Goal: Information Seeking & Learning: Learn about a topic

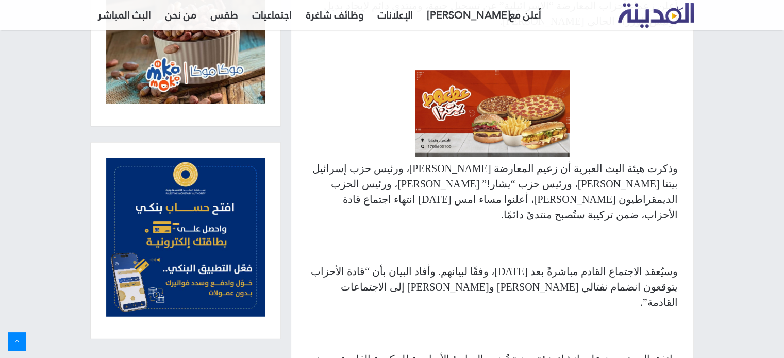
scroll to position [464, 0]
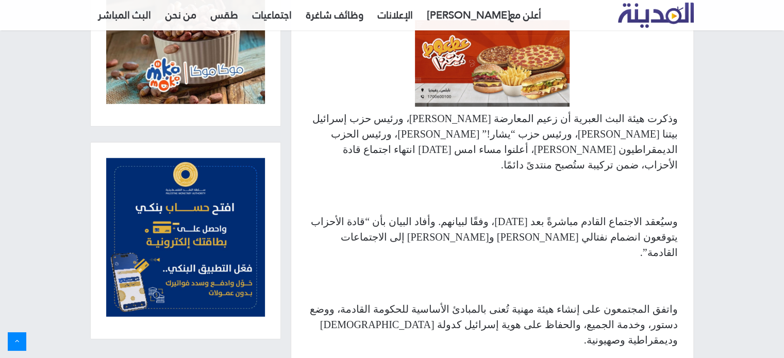
click at [614, 144] on p "وذكرت هيئة البث العبرية أن زعيم المعارضة [PERSON_NAME]، ورئيس حزب إسرائيل بيتنا…" at bounding box center [492, 142] width 371 height 62
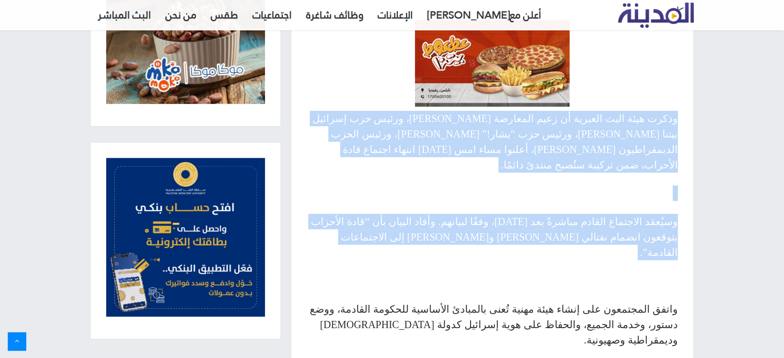
drag, startPoint x: 614, startPoint y: 144, endPoint x: 595, endPoint y: 213, distance: 72.0
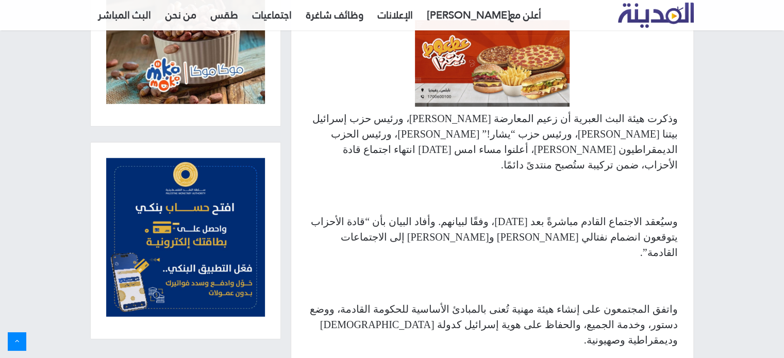
click at [595, 214] on p "وسيُعقد الاجتماع القادم مباشرةً بعد [DATE]، وفقًا لبيانهم. وأفاد البيان بأن “قا…" at bounding box center [492, 237] width 371 height 46
click at [597, 301] on p "واتفق المجتمعون على إنشاء هيئة مهنية تُعنى بالمبادئ الأساسية للحكومة القادمة، و…" at bounding box center [492, 324] width 371 height 46
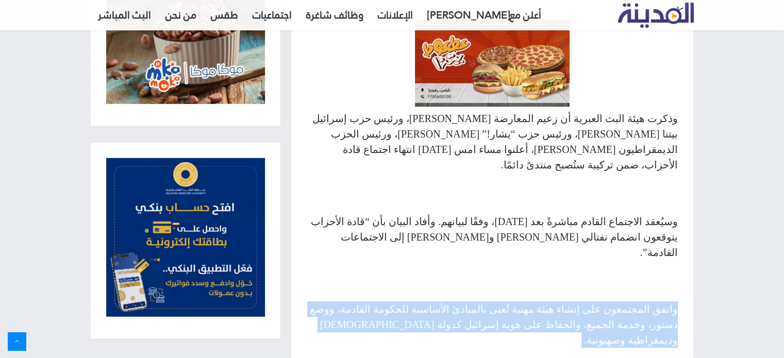
click at [597, 301] on p "واتفق المجتمعون على إنشاء هيئة مهنية تُعنى بالمبادئ الأساسية للحكومة القادمة، و…" at bounding box center [492, 324] width 371 height 46
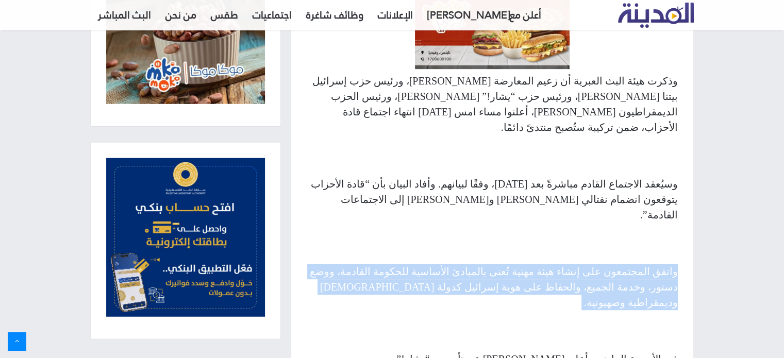
scroll to position [670, 0]
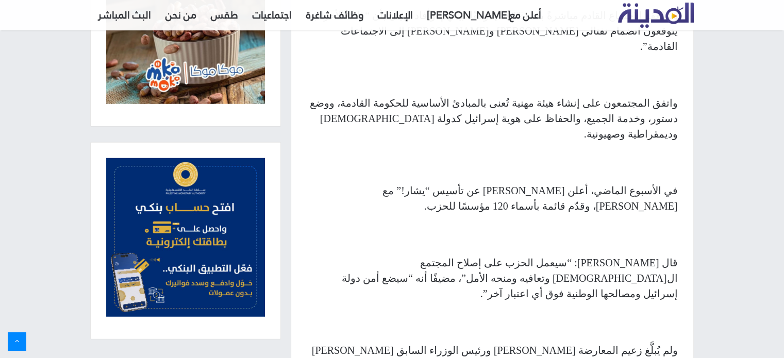
click at [552, 183] on p "في الأسبوع الماضي، أعلن [PERSON_NAME] عن تأسيس “يشار!” مع [PERSON_NAME]، وقدّم …" at bounding box center [492, 198] width 371 height 31
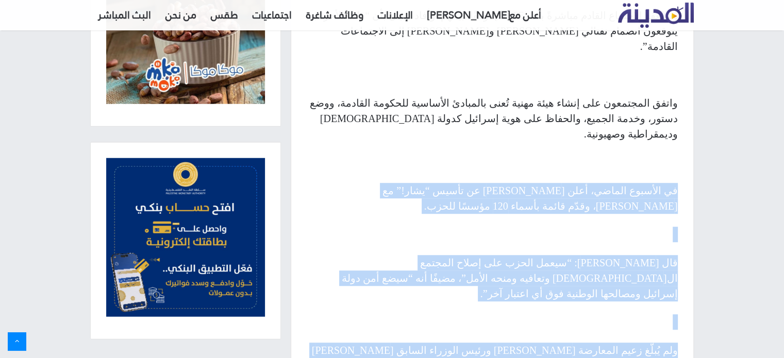
drag, startPoint x: 552, startPoint y: 147, endPoint x: 544, endPoint y: 273, distance: 126.0
click at [543, 273] on div "أعلن زعماء أحزاب المعارضة “الإسرائيلية” عن تسجيل جبهة، ومنتدى دائم لإيجاد بديل …" at bounding box center [492, 211] width 402 height 938
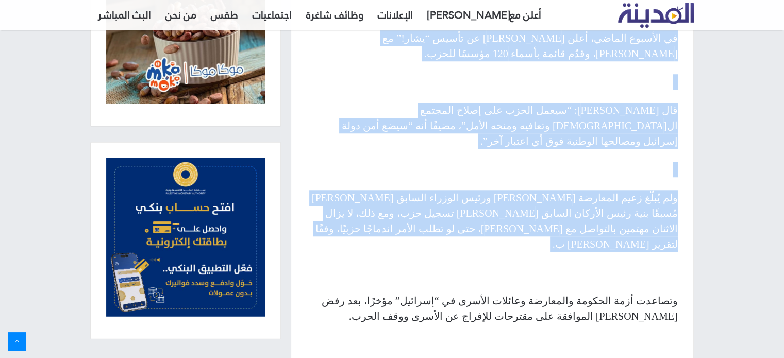
scroll to position [824, 0]
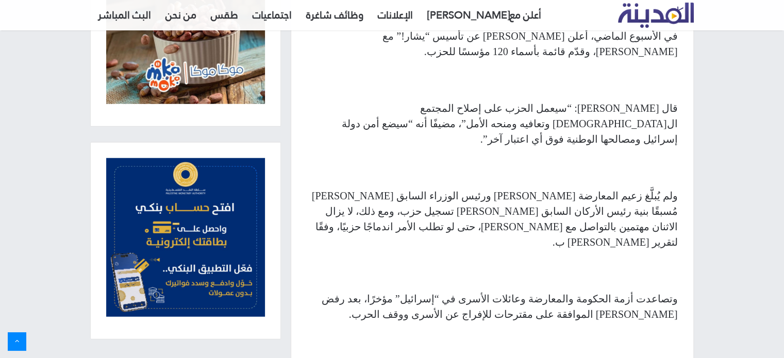
click at [567, 188] on p "ولم يُبلَّغ زعيم المعارضة [PERSON_NAME] ورئيس الوزراء السابق [PERSON_NAME] مُسب…" at bounding box center [492, 219] width 371 height 62
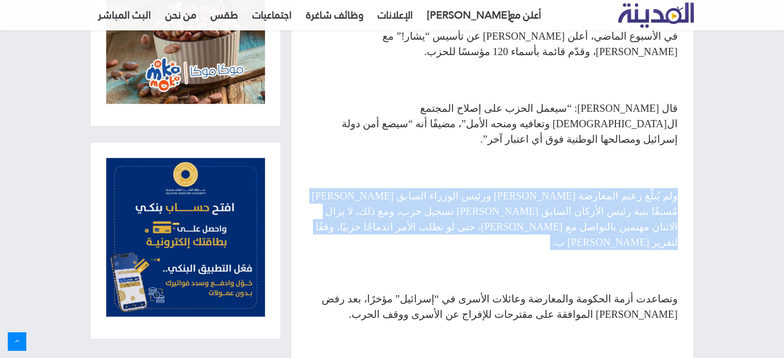
click at [567, 188] on p "ولم يُبلَّغ زعيم المعارضة [PERSON_NAME] ورئيس الوزراء السابق [PERSON_NAME] مُسب…" at bounding box center [492, 219] width 371 height 62
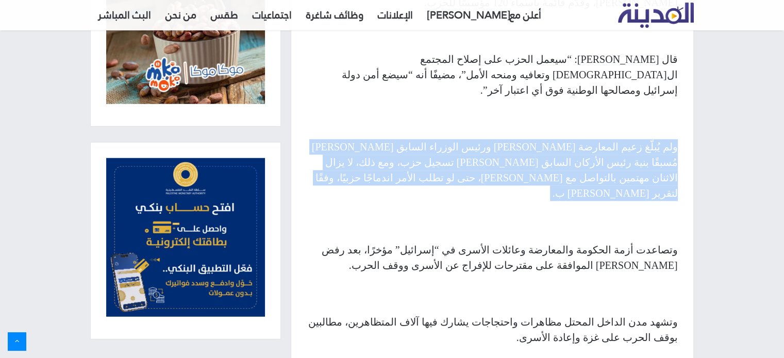
scroll to position [876, 0]
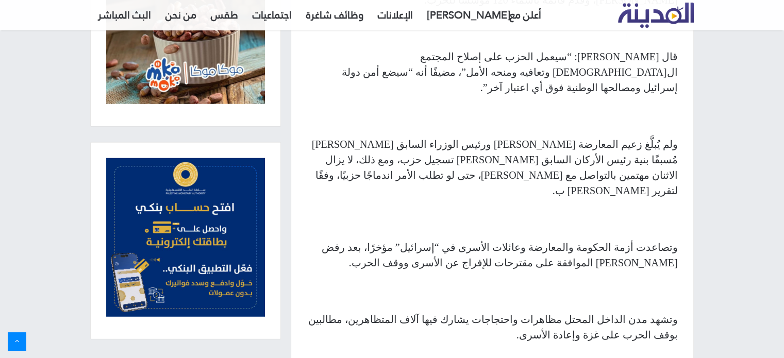
click at [651, 145] on div "أعلن زعماء أحزاب المعارضة “الإسرائيلية” عن تسجيل جبهة، ومنتدى دائم لإيجاد بديل …" at bounding box center [492, 5] width 402 height 938
click at [649, 240] on p "وتصاعدت أزمة الحكومة والمعارضة وعائلات الأسرى في “إسرائيل” مؤخرًا، بعد رفض [PER…" at bounding box center [492, 255] width 371 height 31
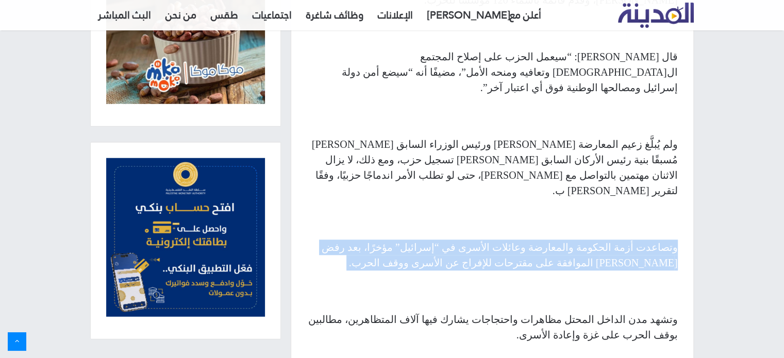
click at [649, 240] on p "وتصاعدت أزمة الحكومة والمعارضة وعائلات الأسرى في “إسرائيل” مؤخرًا، بعد رفض [PER…" at bounding box center [492, 255] width 371 height 31
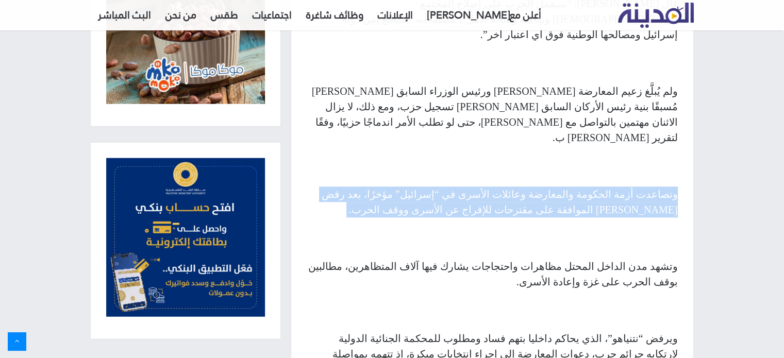
scroll to position [979, 0]
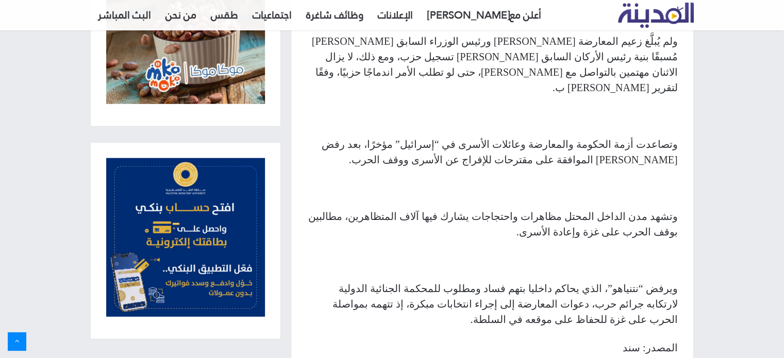
click at [637, 137] on p "وتصاعدت أزمة الحكومة والمعارضة وعائلات الأسرى في “إسرائيل” مؤخرًا، بعد رفض [PER…" at bounding box center [492, 152] width 371 height 31
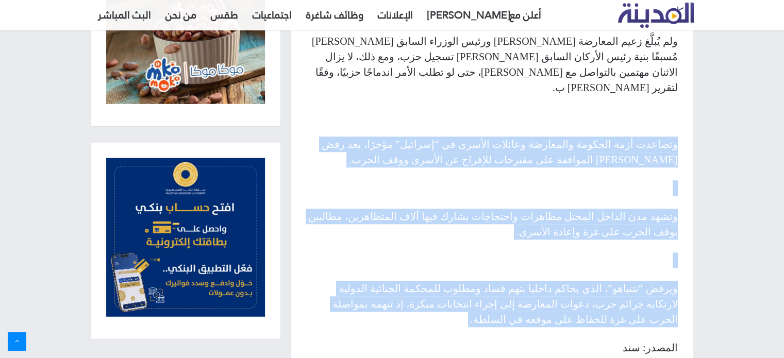
drag, startPoint x: 637, startPoint y: 61, endPoint x: 614, endPoint y: 196, distance: 136.5
copy div "وتصاعدت أزمة الحكومة والمعارضة وعائلات الأسرى في “إسرائيل” مؤخرًا، بعد رفض [PER…"
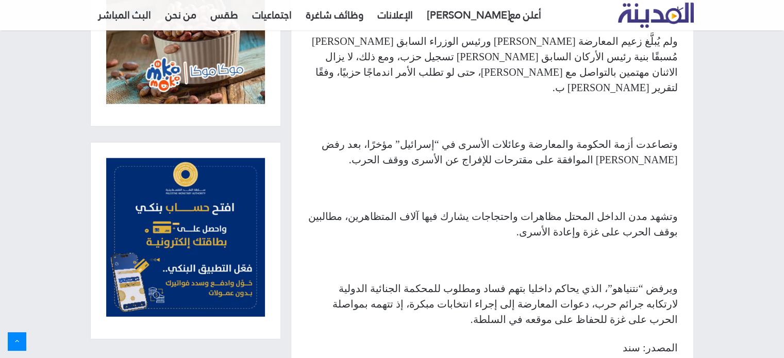
drag, startPoint x: 594, startPoint y: 208, endPoint x: 587, endPoint y: 198, distance: 12.2
click at [594, 281] on p "ويرفض “نتنياهو”، الذي يحاكم داخليا بتهم فساد ومطلوب للمحكمة الجنائية الدولية لا…" at bounding box center [492, 304] width 371 height 46
